Goal: Find specific page/section: Find specific page/section

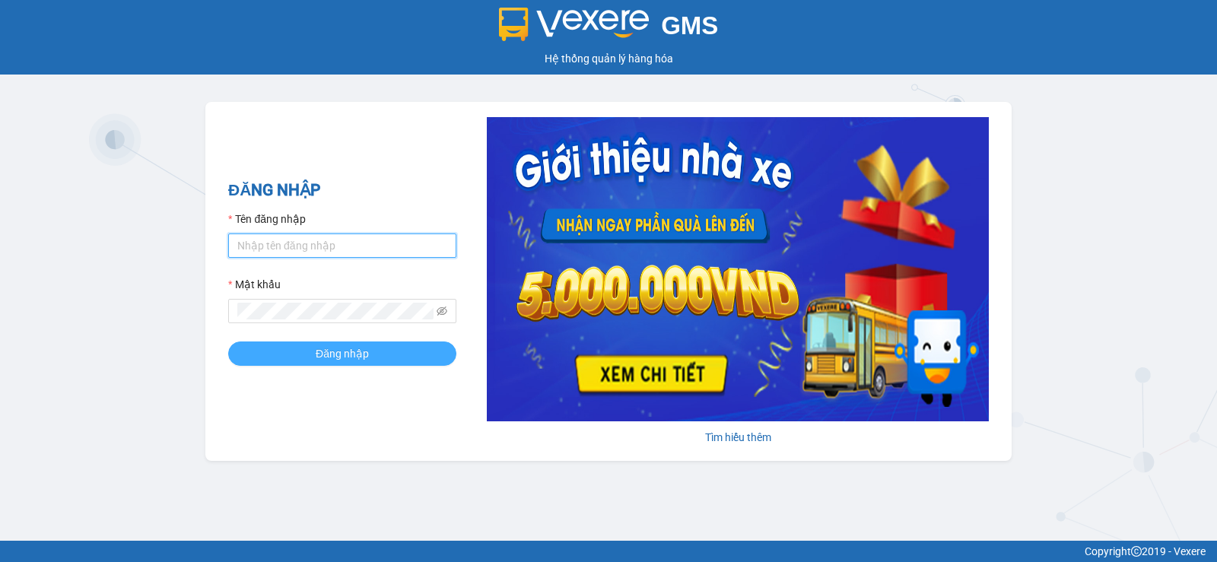
type input "tuanpr.tralanvien"
click at [336, 354] on span "Đăng nhập" at bounding box center [342, 353] width 53 height 17
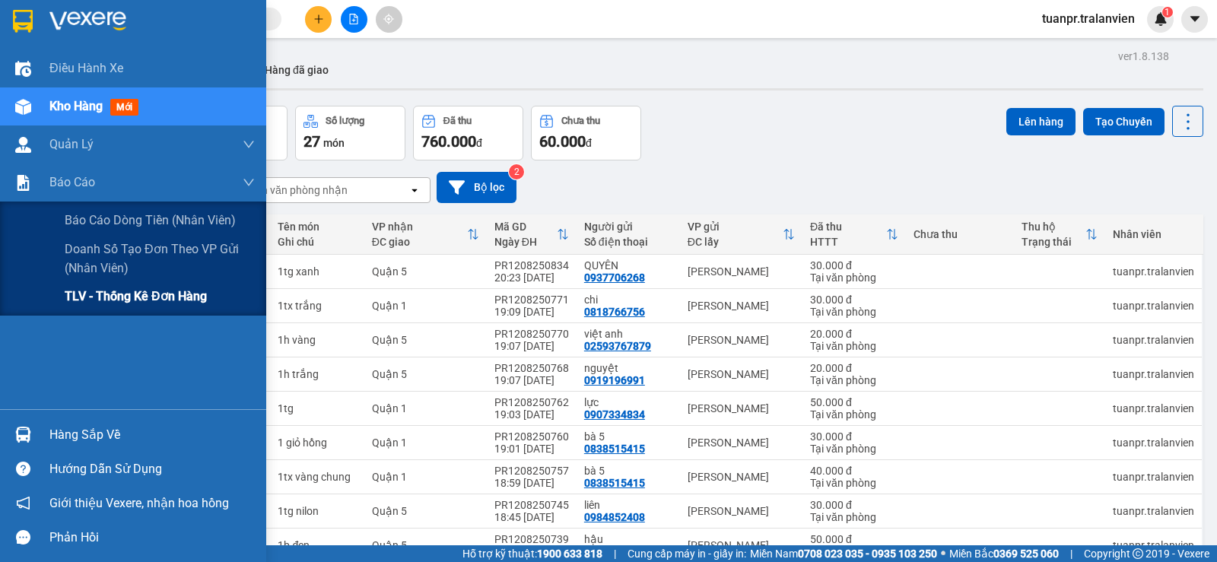
click at [109, 301] on span "TLV - Thống kê đơn hàng" at bounding box center [136, 296] width 142 height 19
